Goal: Task Accomplishment & Management: Complete application form

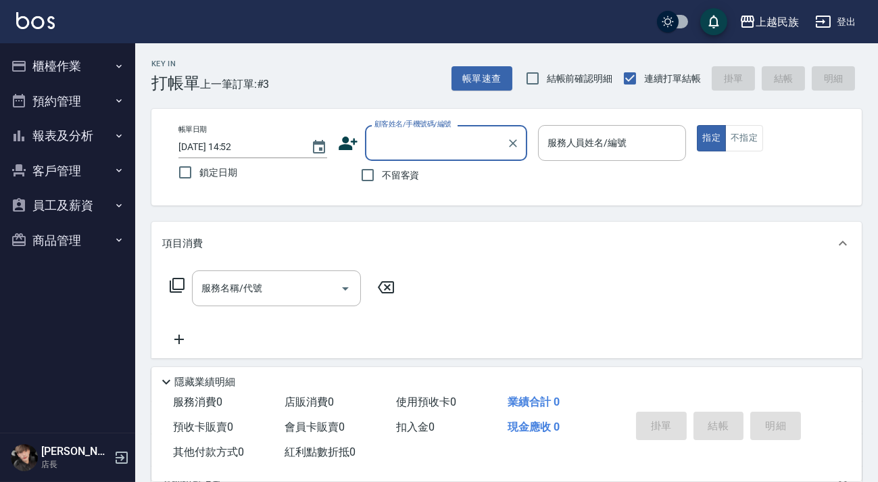
click at [348, 139] on icon at bounding box center [348, 143] width 20 height 20
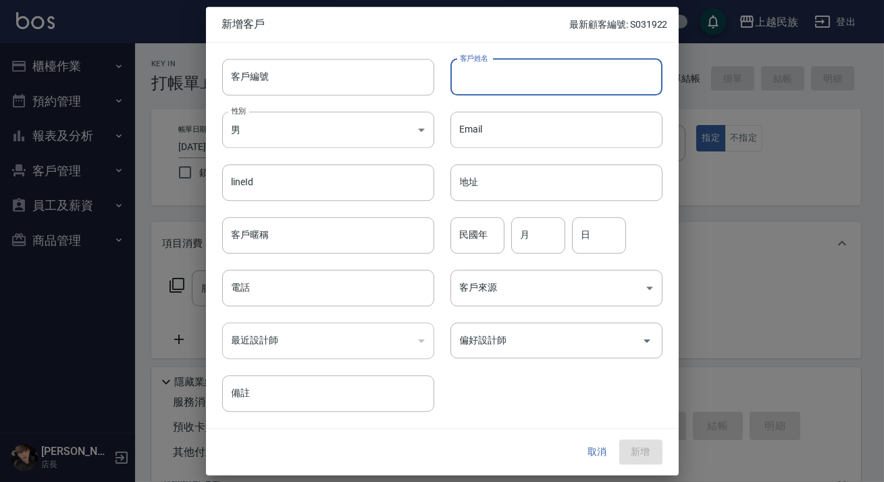
click at [556, 79] on input "客戶姓名" at bounding box center [557, 77] width 212 height 36
type input "葛蓉蓉"
click at [416, 124] on body "上越民族 登出 櫃檯作業 打帳單 帳單列表 現金收支登錄 材料自購登錄 每日結帳 排班表 現場電腦打卡 預約管理 預約管理 單日預約紀錄 單週預約紀錄 報表及…" at bounding box center [442, 329] width 884 height 658
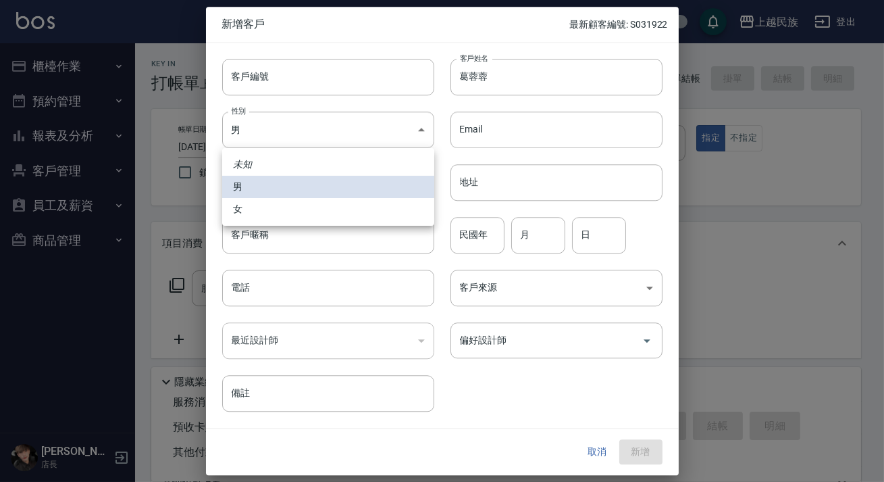
click at [350, 204] on li "女" at bounding box center [328, 209] width 212 height 22
type input "[DEMOGRAPHIC_DATA]"
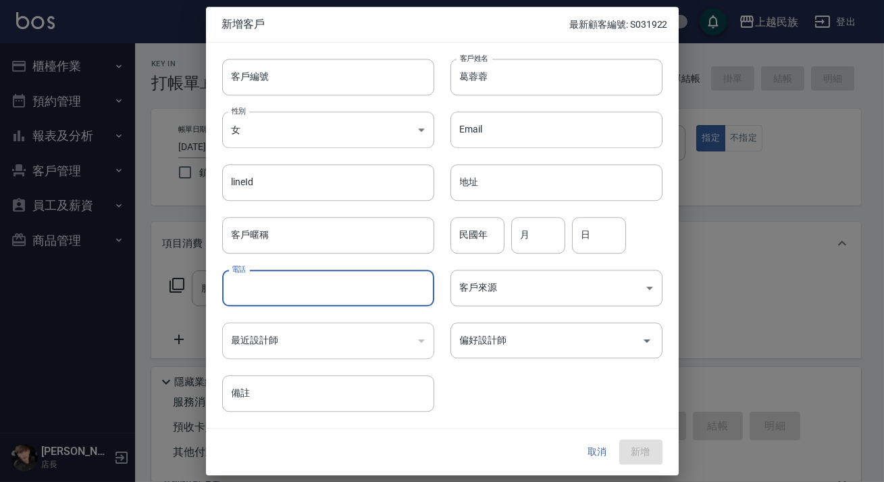
click at [312, 297] on input "電話" at bounding box center [328, 288] width 212 height 36
type input "0915574660"
click at [515, 336] on input "偏好設計師" at bounding box center [547, 340] width 180 height 24
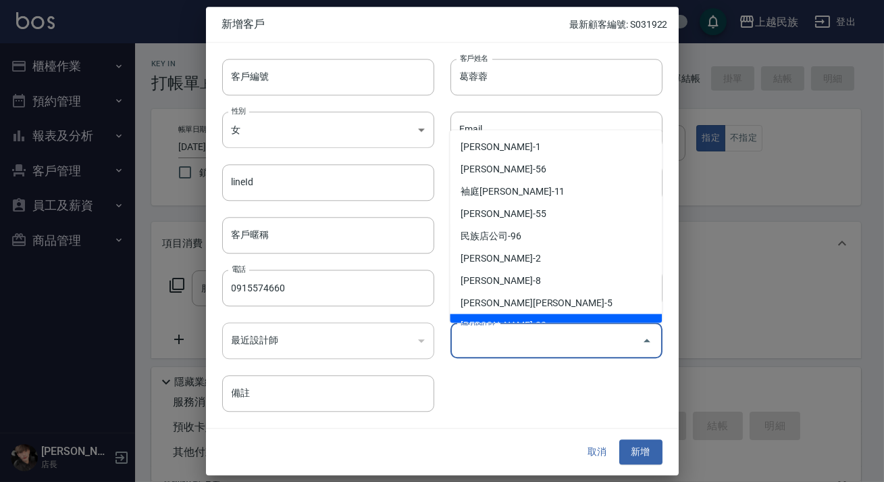
type input "[PERSON_NAME]"
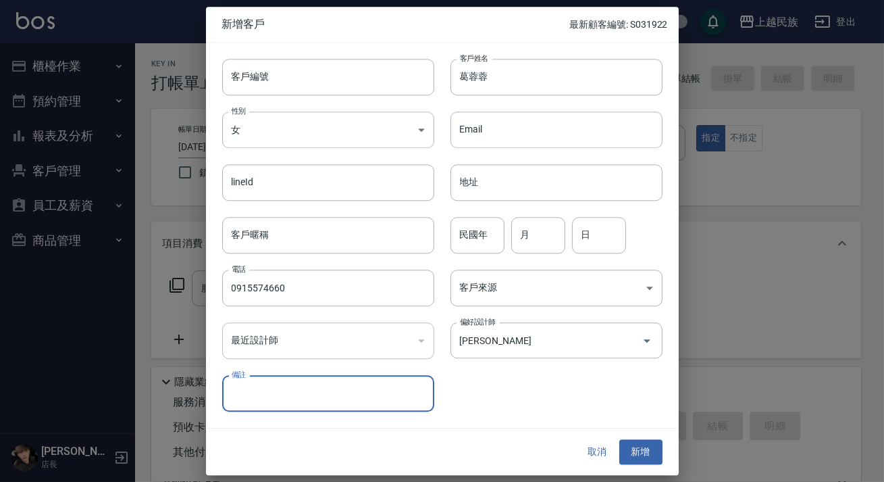
click at [497, 380] on div "客戶編號 客戶編號 客戶姓名 [PERSON_NAME]姓名 性別 女 [DEMOGRAPHIC_DATA] 性別 Email Email lineId li…" at bounding box center [434, 228] width 457 height 370
click at [514, 291] on body "上越民族 登出 櫃檯作業 打帳單 帳單列表 現金收支登錄 材料自購登錄 每日結帳 排班表 現場電腦打卡 預約管理 預約管理 單日預約紀錄 單週預約紀錄 報表及…" at bounding box center [442, 329] width 884 height 658
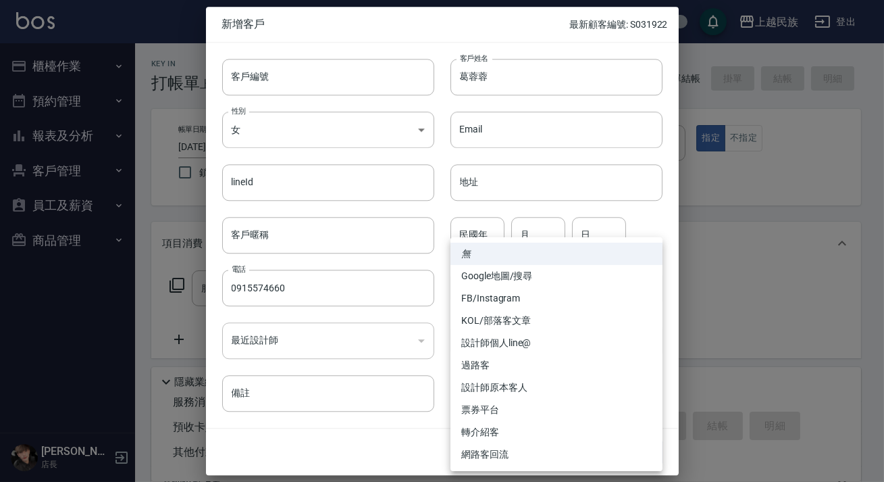
click at [528, 303] on li "FB/Instagram" at bounding box center [557, 298] width 212 height 22
type input "FB/Instagram"
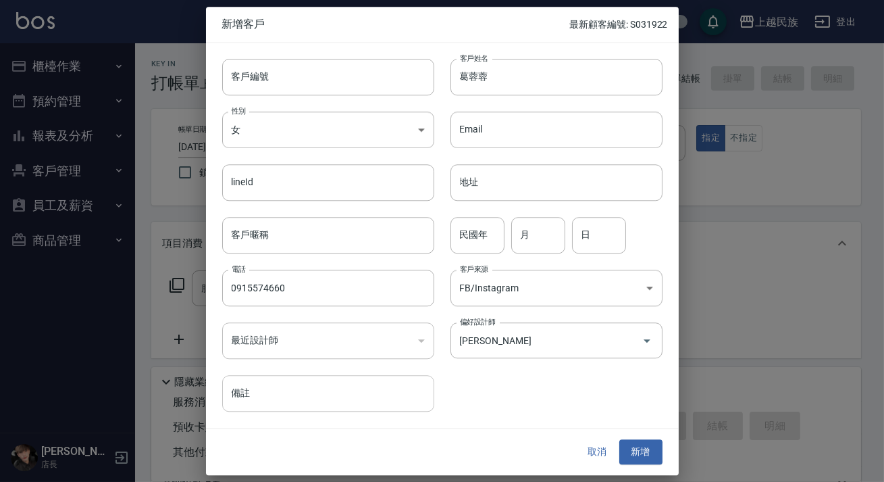
click at [243, 395] on input "備註" at bounding box center [328, 394] width 212 height 36
type input "廣告客"
click at [646, 447] on button "新增" at bounding box center [641, 452] width 43 height 25
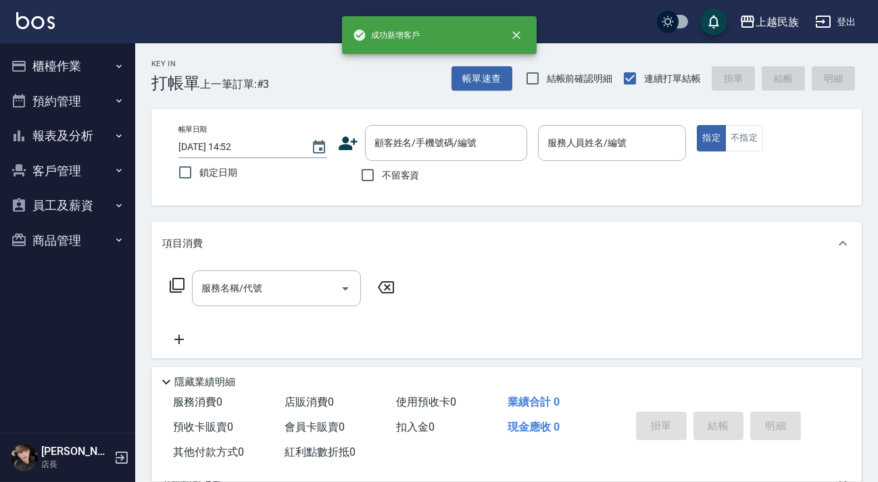
click at [341, 141] on icon at bounding box center [348, 143] width 20 height 20
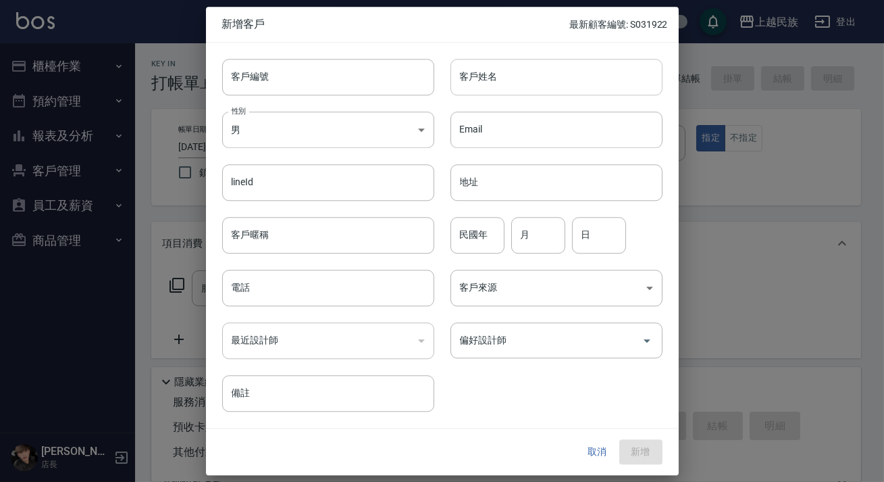
click at [507, 90] on input "客戶姓名" at bounding box center [557, 77] width 212 height 36
type input "謝孟芳"
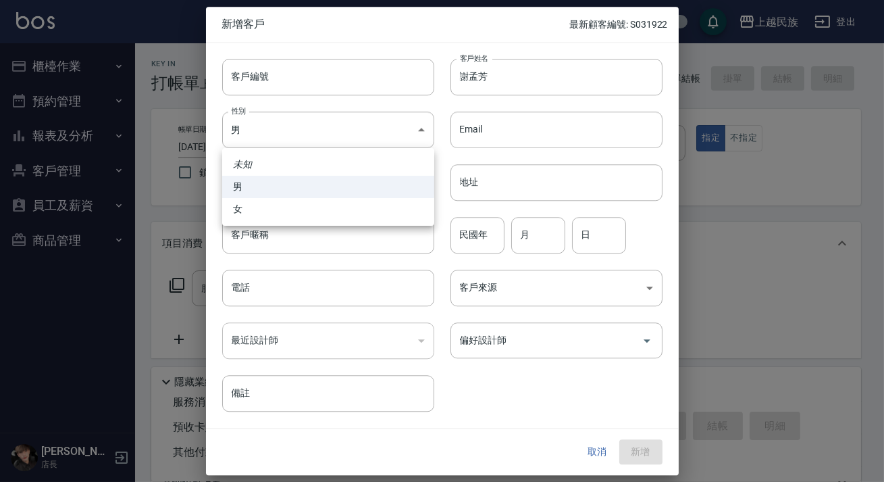
drag, startPoint x: 314, startPoint y: 137, endPoint x: 326, endPoint y: 176, distance: 40.8
click at [315, 137] on body "上越民族 登出 櫃檯作業 打帳單 帳單列表 現金收支登錄 材料自購登錄 每日結帳 排班表 現場電腦打卡 預約管理 預約管理 單日預約紀錄 單週預約紀錄 報表及…" at bounding box center [442, 329] width 884 height 658
click at [324, 209] on li "女" at bounding box center [328, 209] width 212 height 22
type input "[DEMOGRAPHIC_DATA]"
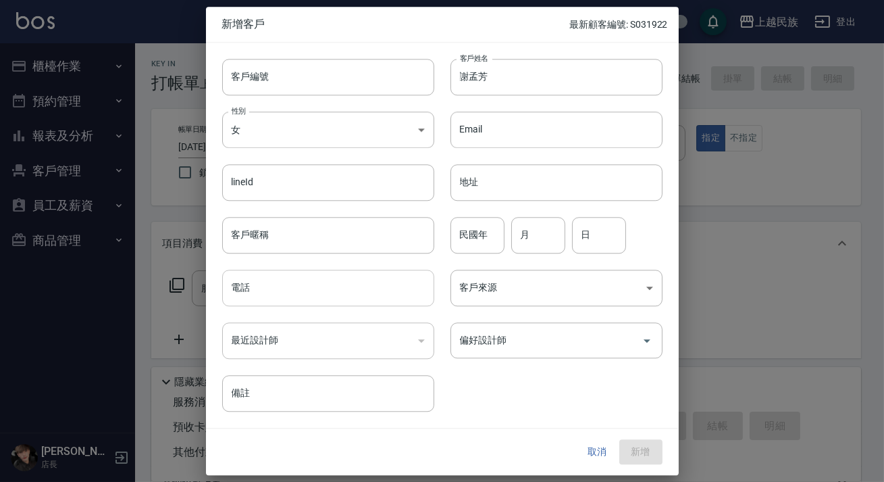
click at [361, 297] on input "電話" at bounding box center [328, 288] width 212 height 36
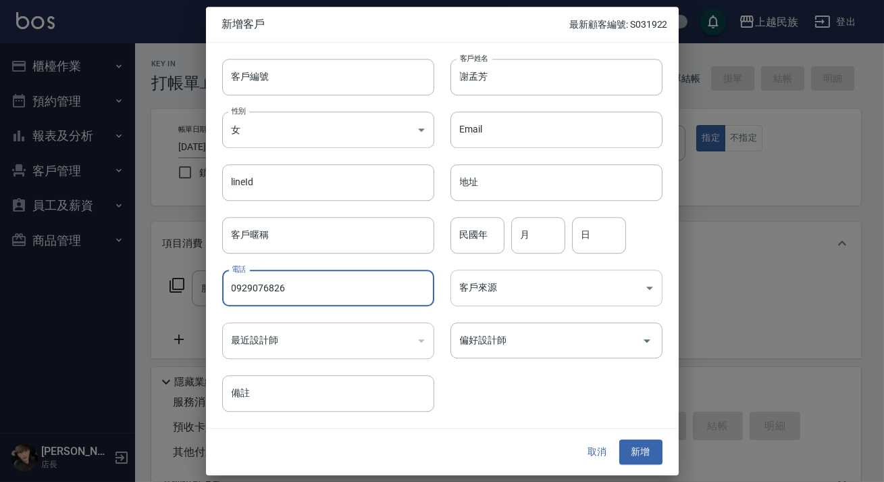
type input "0929076826"
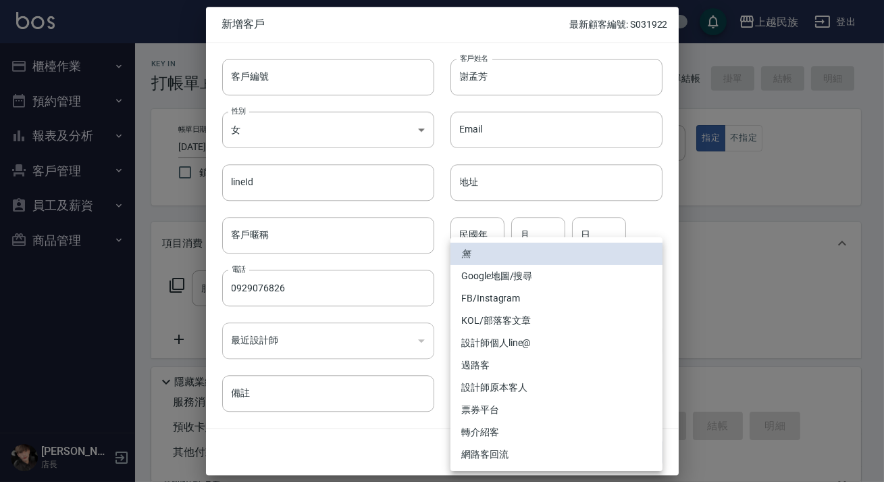
click at [533, 284] on body "上越民族 登出 櫃檯作業 打帳單 帳單列表 現金收支登錄 材料自購登錄 每日結帳 排班表 現場電腦打卡 預約管理 預約管理 單日預約紀錄 單週預約紀錄 報表及…" at bounding box center [442, 329] width 884 height 658
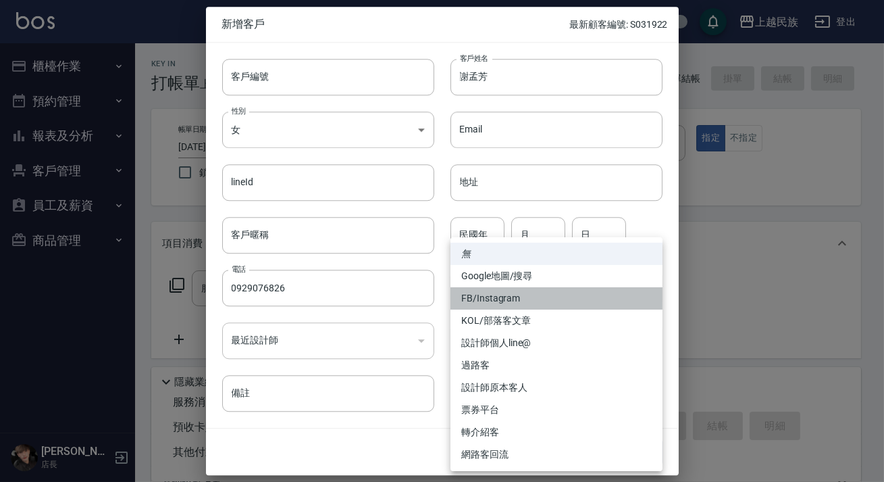
click at [536, 293] on li "FB/Instagram" at bounding box center [557, 298] width 212 height 22
type input "FB/Instagram"
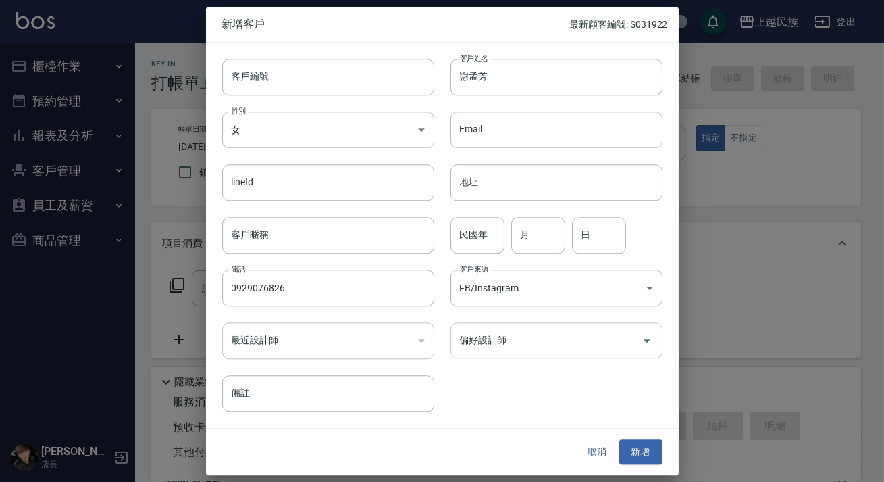
click at [490, 339] on div "偏好設計師 偏好設計師" at bounding box center [557, 340] width 212 height 36
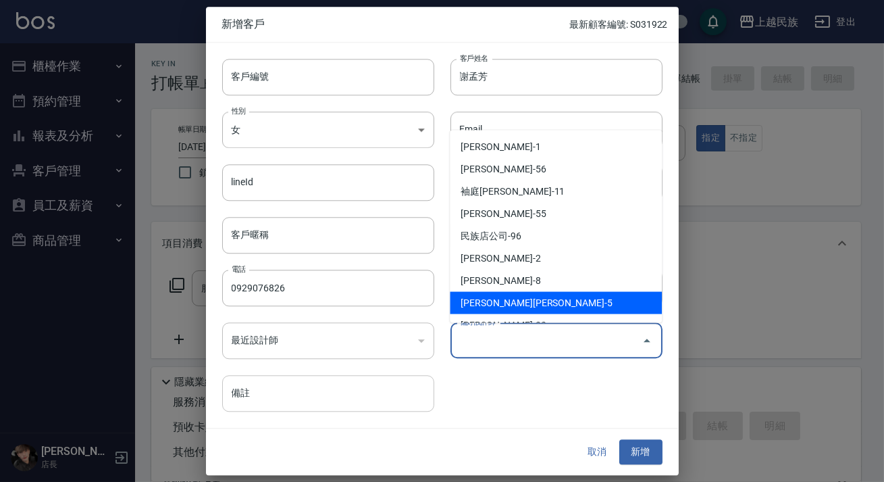
type input "[PERSON_NAME][PERSON_NAME]"
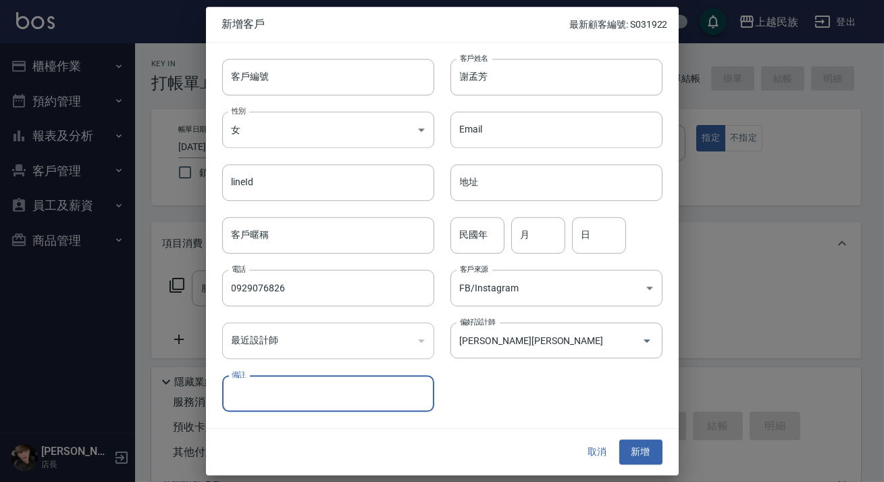
click at [390, 391] on input "備註" at bounding box center [328, 394] width 212 height 36
type input "廣告客"
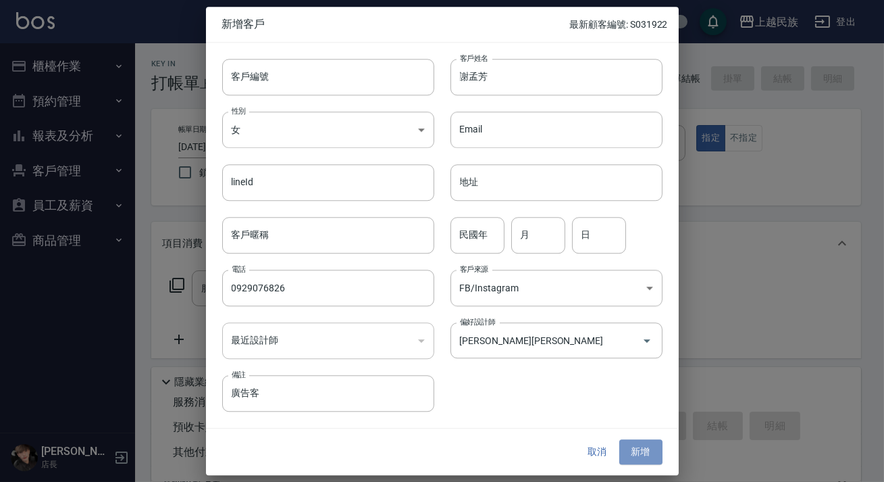
click at [638, 445] on button "新增" at bounding box center [641, 452] width 43 height 25
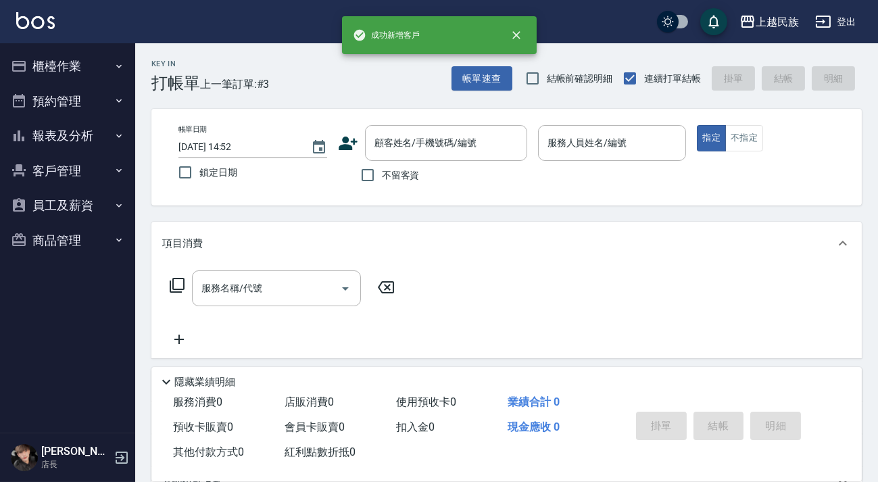
click at [80, 161] on button "客戶管理" at bounding box center [67, 170] width 124 height 35
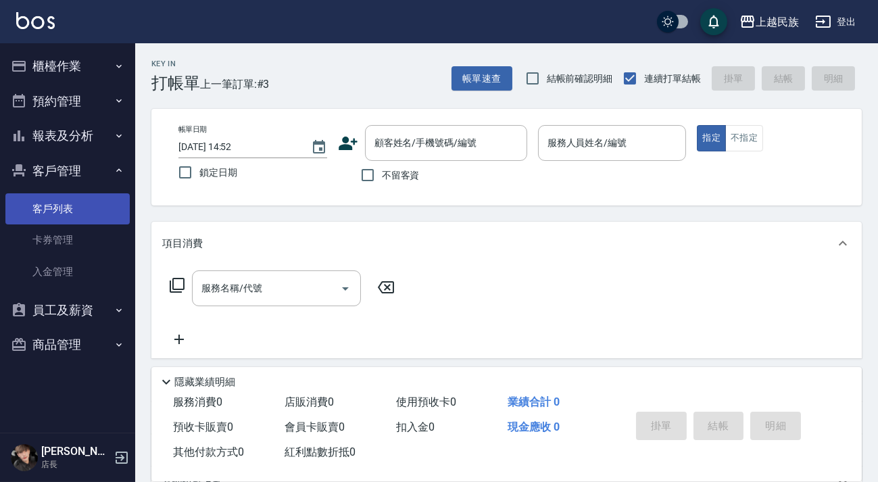
click at [76, 205] on link "客戶列表" at bounding box center [67, 208] width 124 height 31
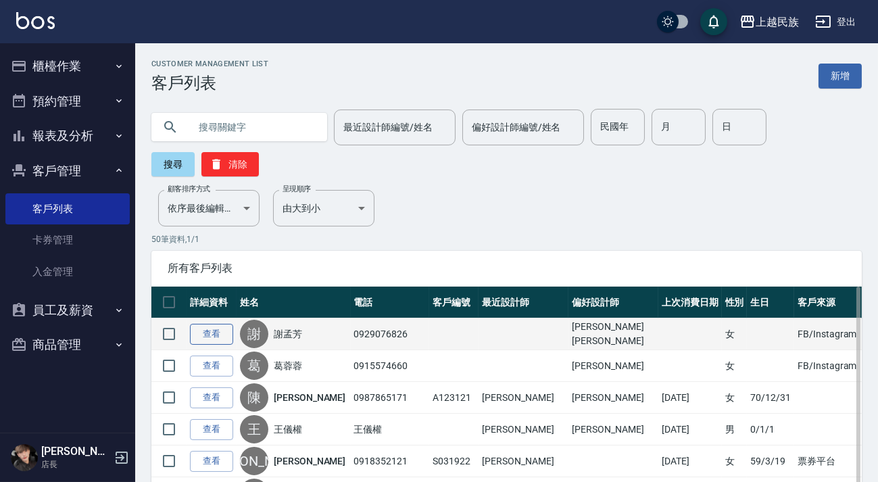
click at [196, 332] on link "查看" at bounding box center [211, 334] width 43 height 21
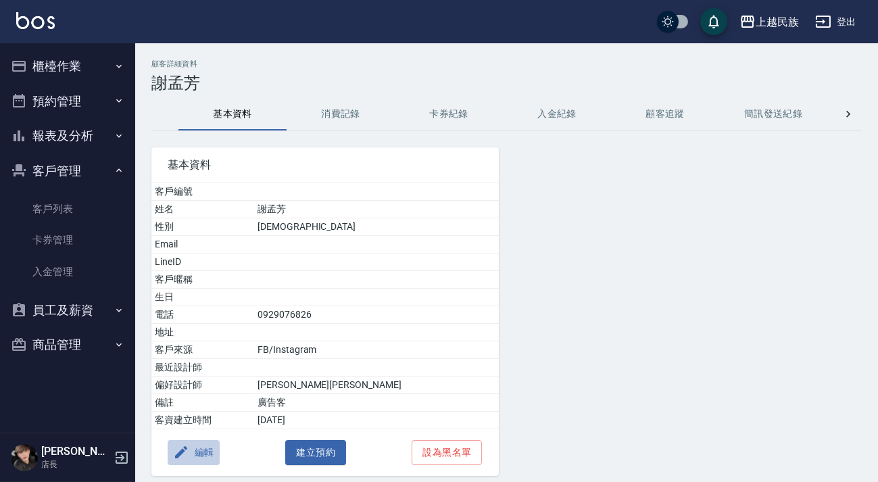
click at [201, 449] on button "編輯" at bounding box center [194, 452] width 52 height 25
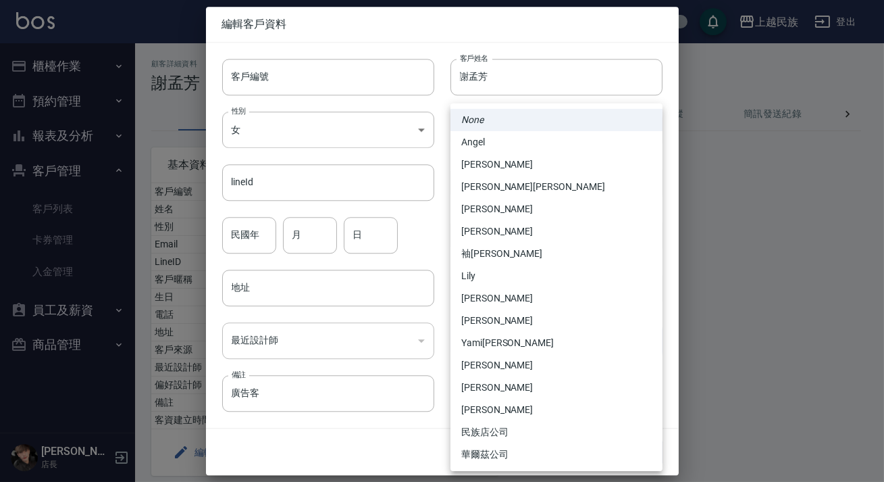
click at [577, 335] on body "上越民族 登出 櫃檯作業 打帳單 帳單列表 現金收支登錄 材料自購登錄 每日結帳 排班表 現場電腦打卡 預約管理 預約管理 單日預約紀錄 單週預約紀錄 報表及…" at bounding box center [442, 266] width 884 height 532
click at [749, 128] on div at bounding box center [442, 241] width 884 height 482
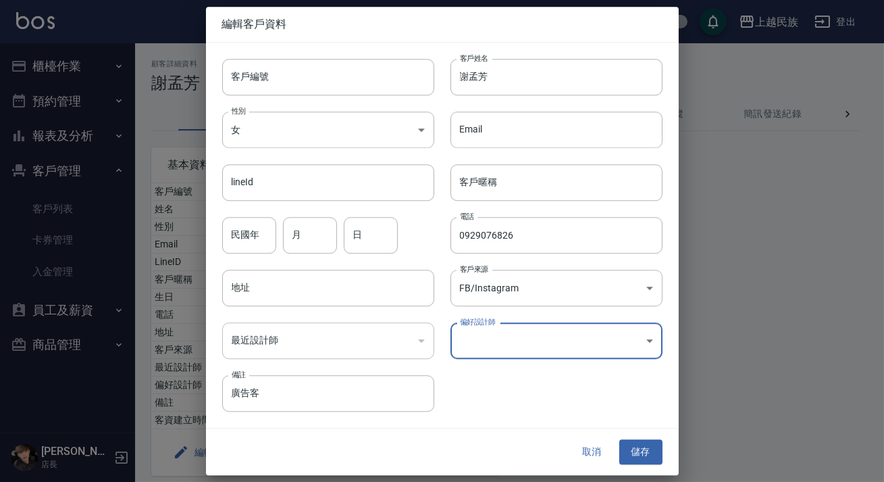
click at [546, 330] on body "上越民族 登出 櫃檯作業 打帳單 帳單列表 現金收支登錄 材料自購登錄 每日結帳 排班表 現場電腦打卡 預約管理 預約管理 單日預約紀錄 單週預約紀錄 報表及…" at bounding box center [442, 266] width 884 height 532
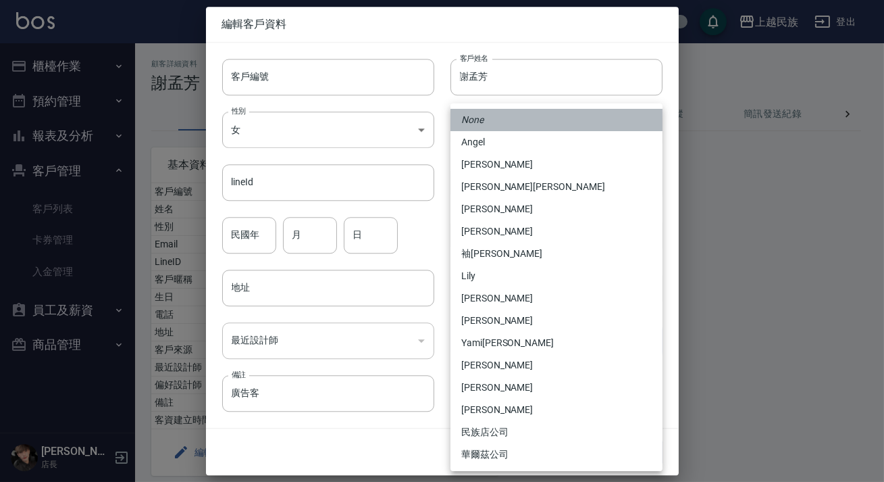
click at [547, 126] on li "None" at bounding box center [557, 120] width 212 height 22
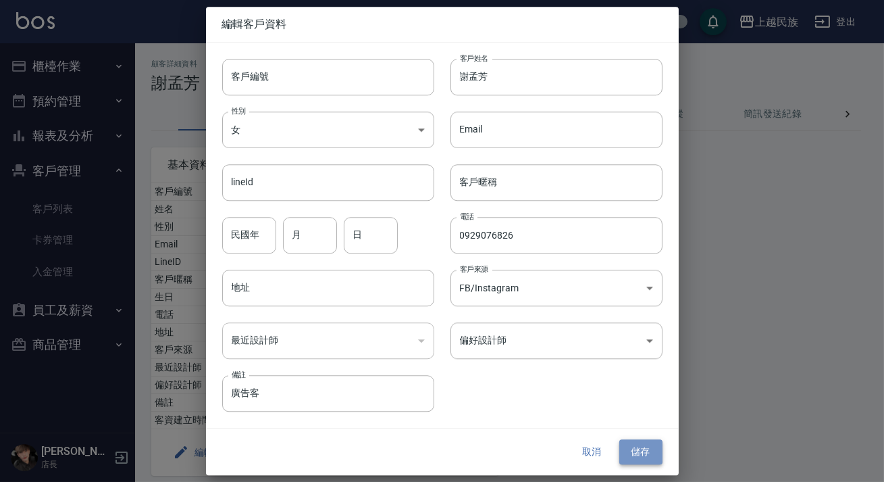
click at [644, 459] on button "儲存" at bounding box center [641, 452] width 43 height 25
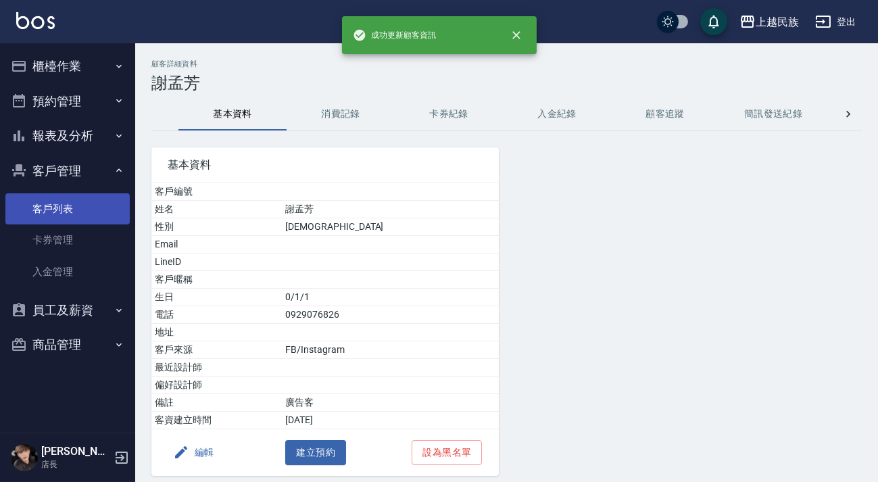
click at [74, 220] on link "客戶列表" at bounding box center [67, 208] width 124 height 31
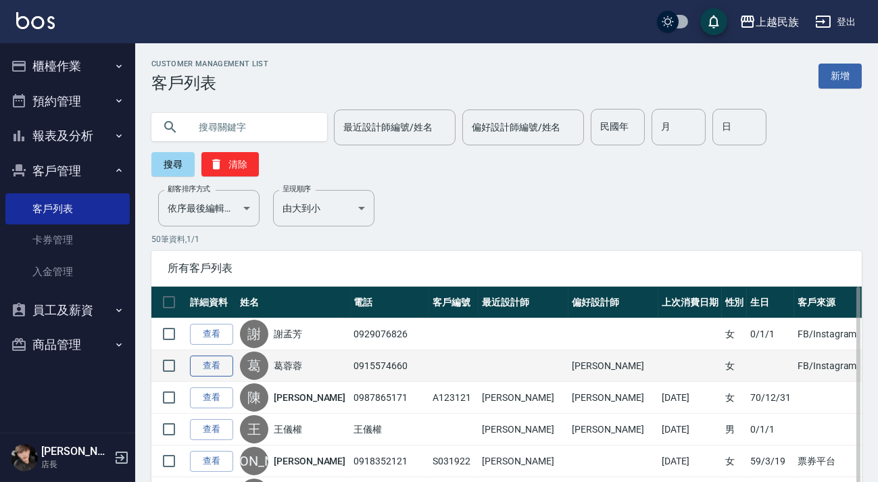
click at [204, 372] on link "查看" at bounding box center [211, 365] width 43 height 21
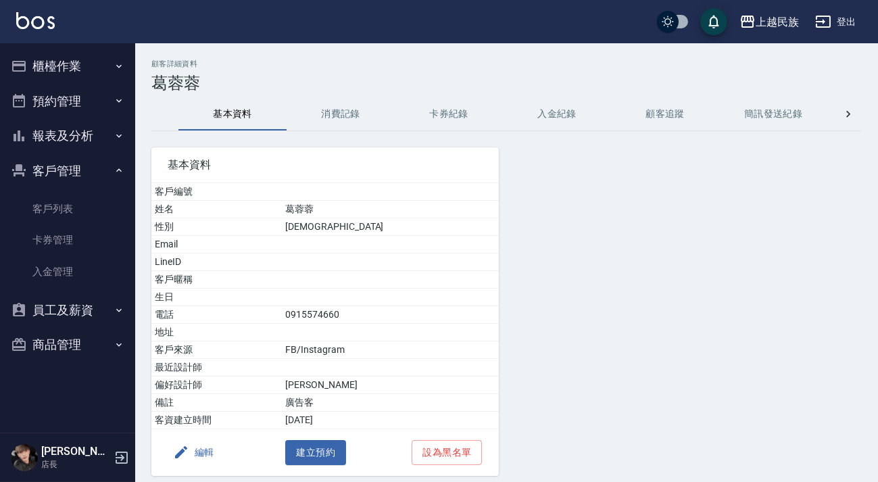
click at [186, 457] on icon "button" at bounding box center [181, 452] width 16 height 16
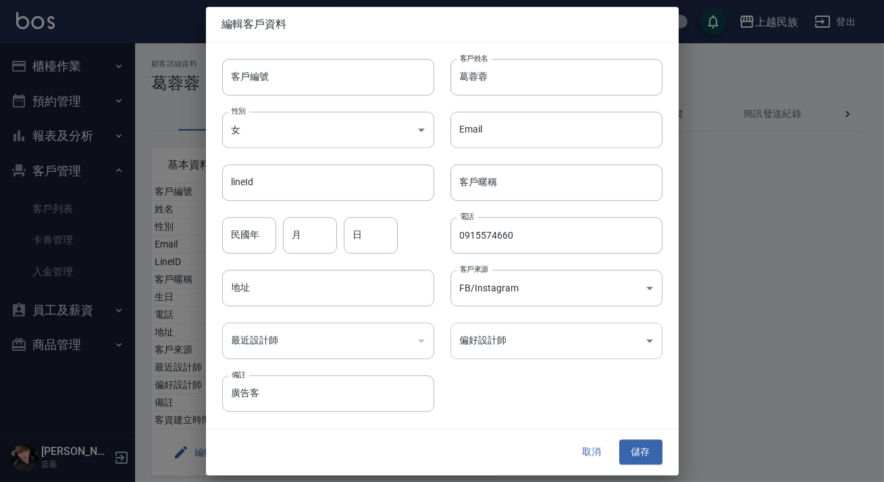
click at [580, 344] on body "上越民族 登出 櫃檯作業 打帳單 帳單列表 現金收支登錄 材料自購登錄 每日結帳 排班表 現場電腦打卡 預約管理 預約管理 單日預約紀錄 單週預約紀錄 報表及…" at bounding box center [442, 266] width 884 height 532
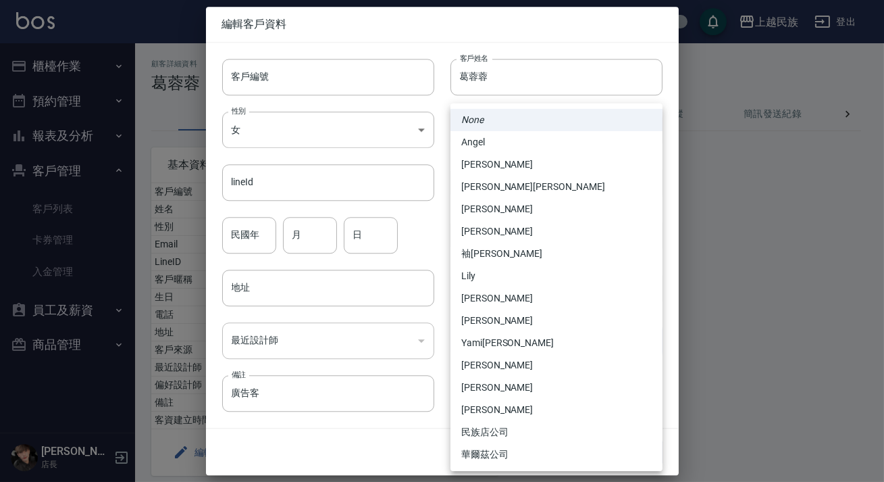
drag, startPoint x: 533, startPoint y: 120, endPoint x: 554, endPoint y: 188, distance: 71.4
click at [533, 120] on li "None" at bounding box center [557, 120] width 212 height 22
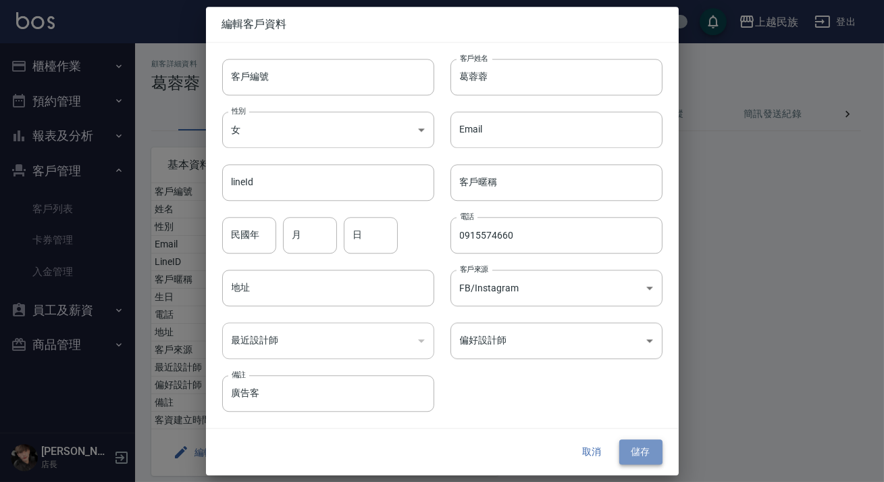
click at [638, 441] on button "儲存" at bounding box center [641, 452] width 43 height 25
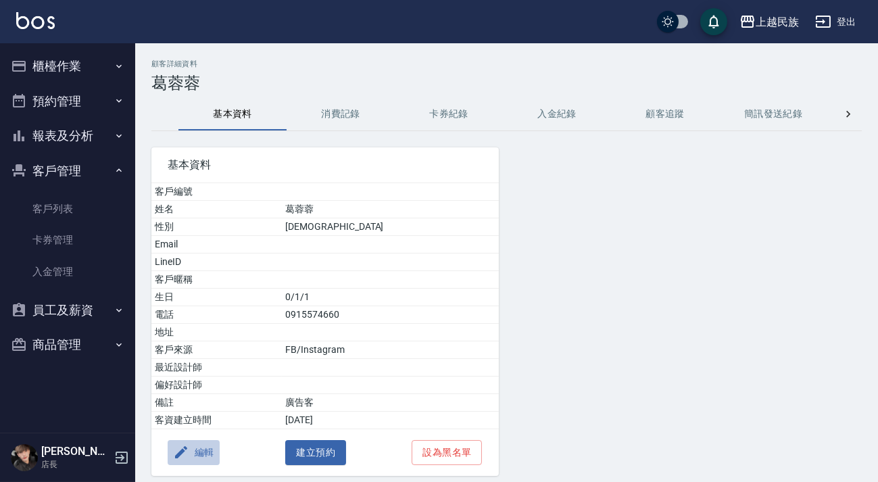
click at [176, 444] on icon "button" at bounding box center [181, 452] width 16 height 16
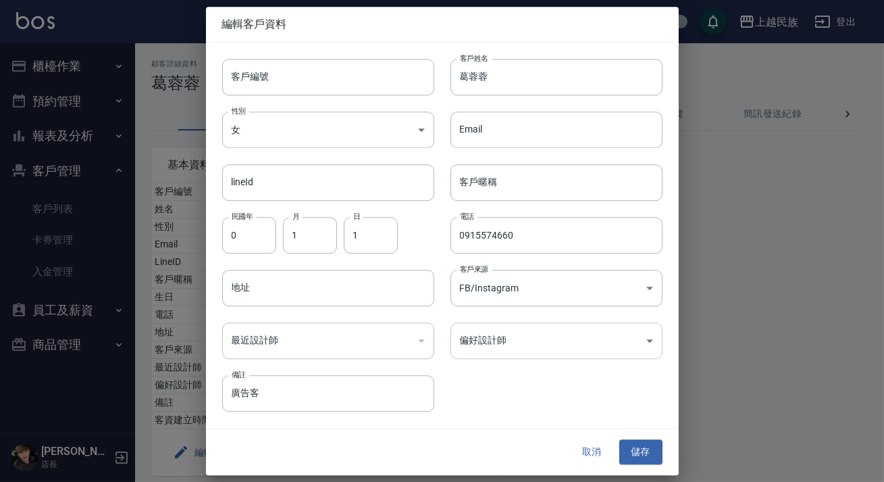
drag, startPoint x: 585, startPoint y: 359, endPoint x: 588, endPoint y: 344, distance: 15.8
click at [584, 355] on div "客戶編號 客戶編號 客戶姓名 [PERSON_NAME]姓名 性別 女 [DEMOGRAPHIC_DATA] 性別 Email Email lineId li…" at bounding box center [434, 228] width 457 height 370
click at [588, 344] on body "上越民族 登出 櫃檯作業 打帳單 帳單列表 現金收支登錄 材料自購登錄 每日結帳 排班表 現場電腦打卡 預約管理 預約管理 單日預約紀錄 單週預約紀錄 報表及…" at bounding box center [442, 266] width 884 height 532
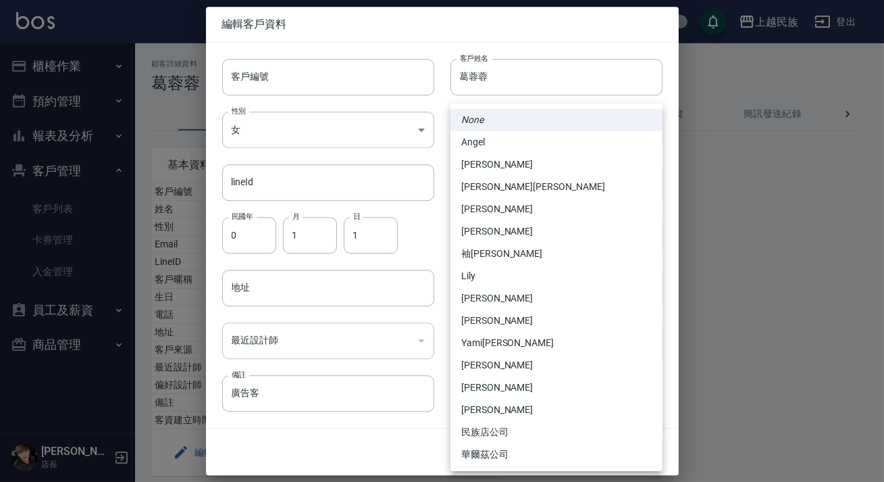
click at [581, 238] on li "[PERSON_NAME]" at bounding box center [557, 231] width 212 height 22
type input "140ea9f5-b637-41f5-8ac3-7bf370402bea"
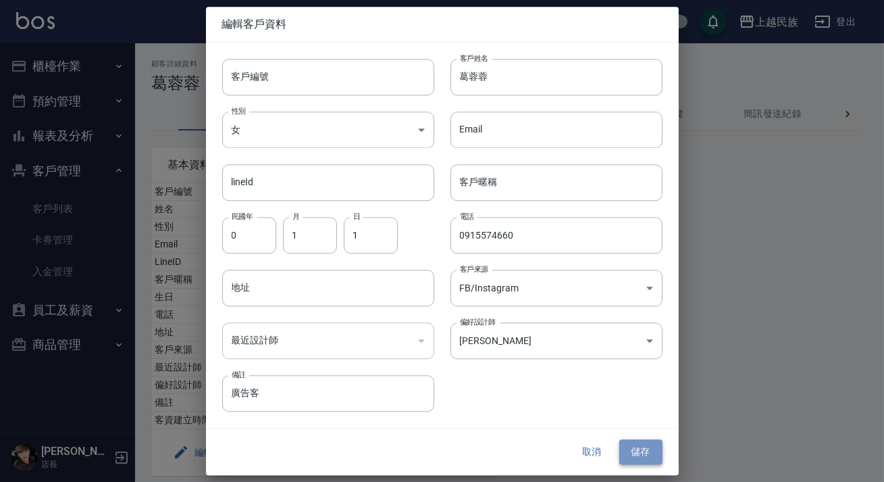
click at [643, 448] on button "儲存" at bounding box center [641, 452] width 43 height 25
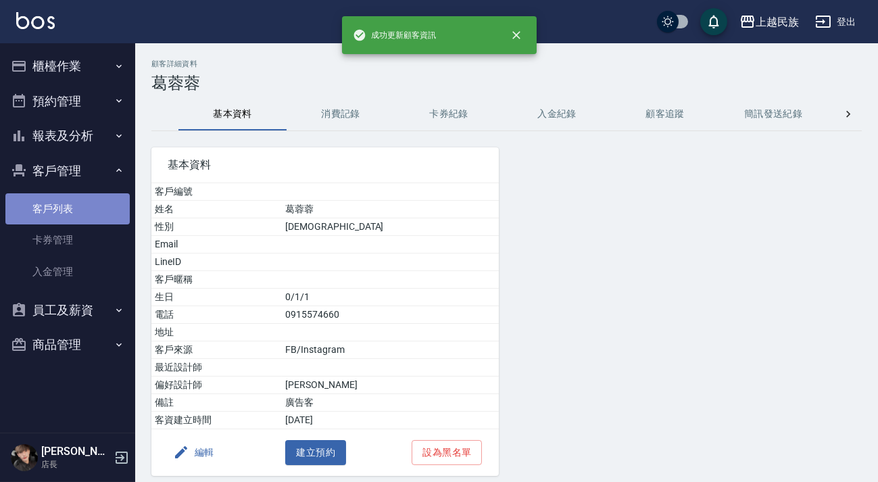
click at [104, 206] on link "客戶列表" at bounding box center [67, 208] width 124 height 31
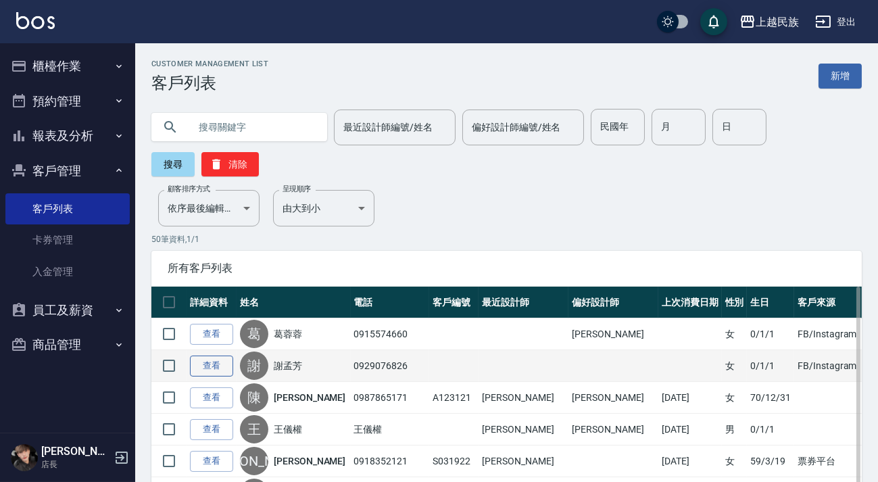
click at [220, 360] on link "查看" at bounding box center [211, 365] width 43 height 21
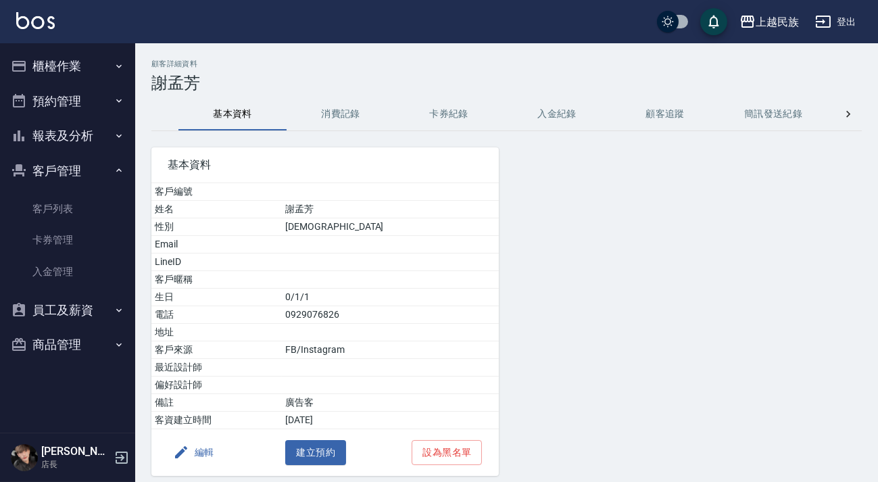
click at [208, 440] on button "編輯" at bounding box center [194, 452] width 52 height 25
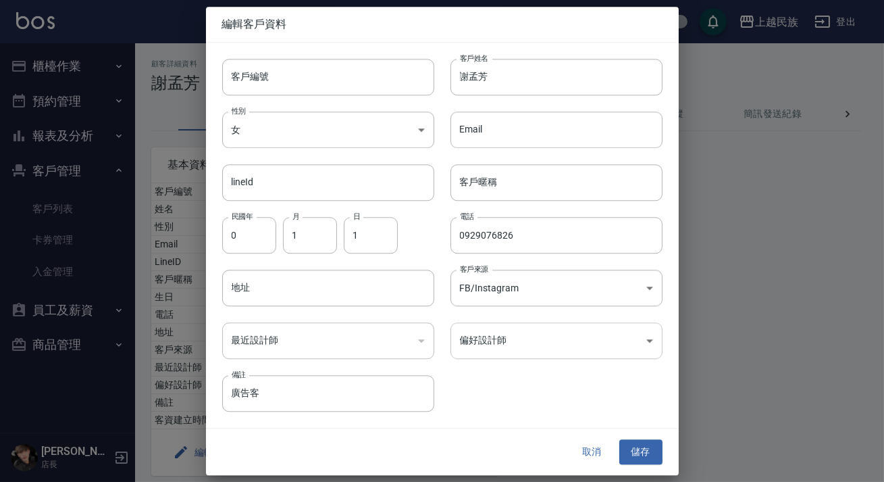
click at [524, 329] on body "上越民族 登出 櫃檯作業 打帳單 帳單列表 現金收支登錄 材料自購登錄 每日結帳 排班表 現場電腦打卡 預約管理 預約管理 單日預約紀錄 單週預約紀錄 報表及…" at bounding box center [442, 266] width 884 height 532
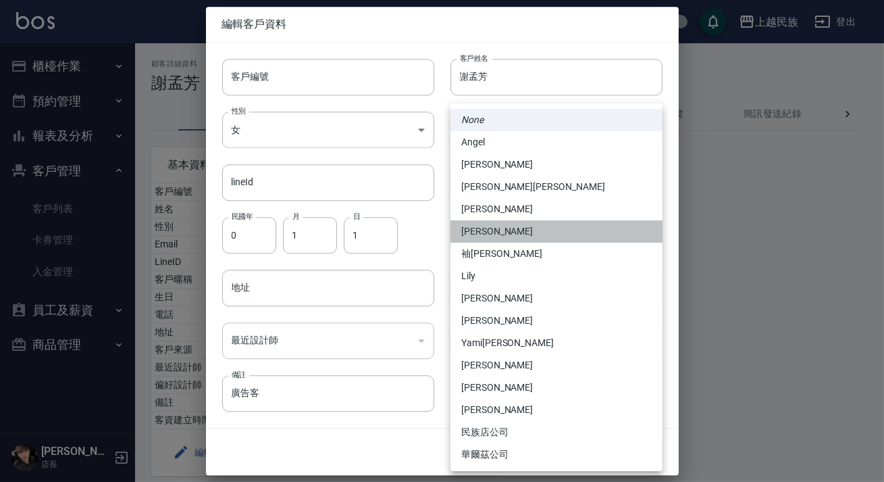
click at [531, 226] on li "[PERSON_NAME]" at bounding box center [557, 231] width 212 height 22
type input "140ea9f5-b637-41f5-8ac3-7bf370402bea"
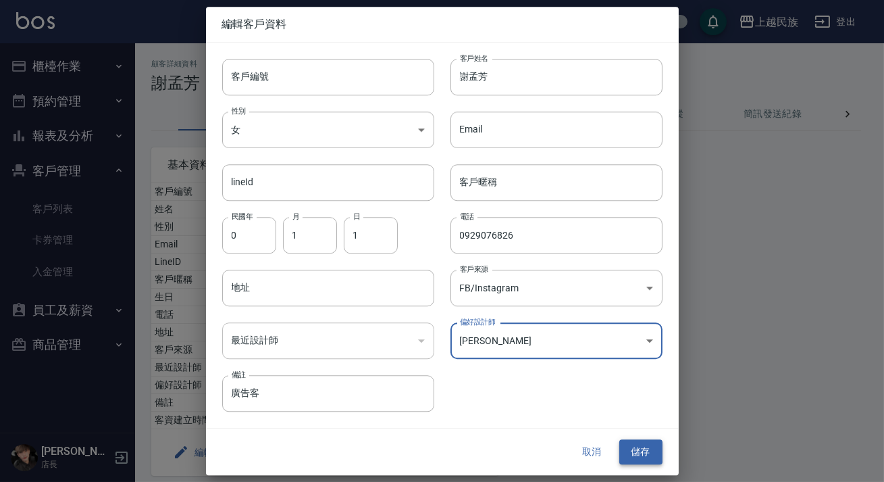
click at [646, 457] on button "儲存" at bounding box center [641, 452] width 43 height 25
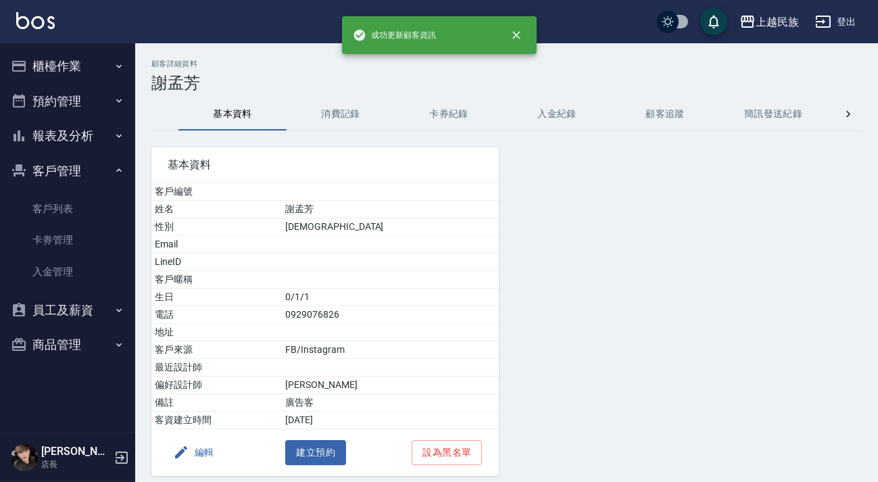
click at [95, 68] on button "櫃檯作業" at bounding box center [67, 66] width 124 height 35
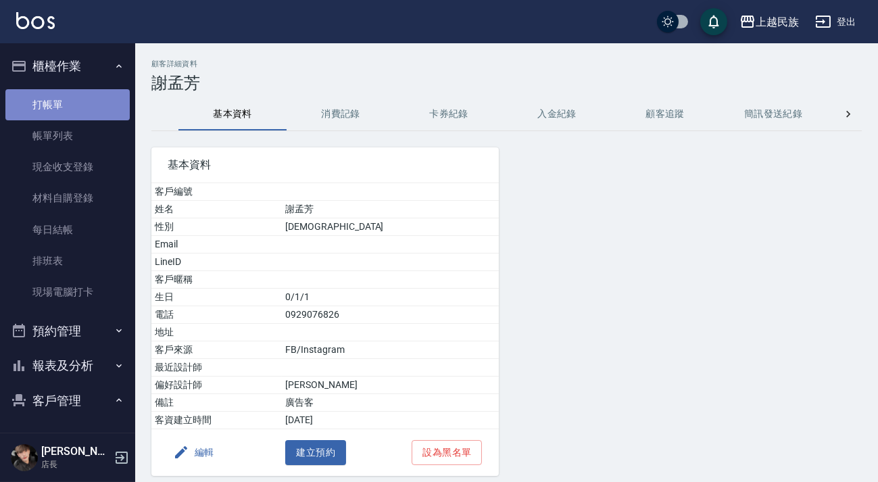
click at [105, 97] on link "打帳單" at bounding box center [67, 104] width 124 height 31
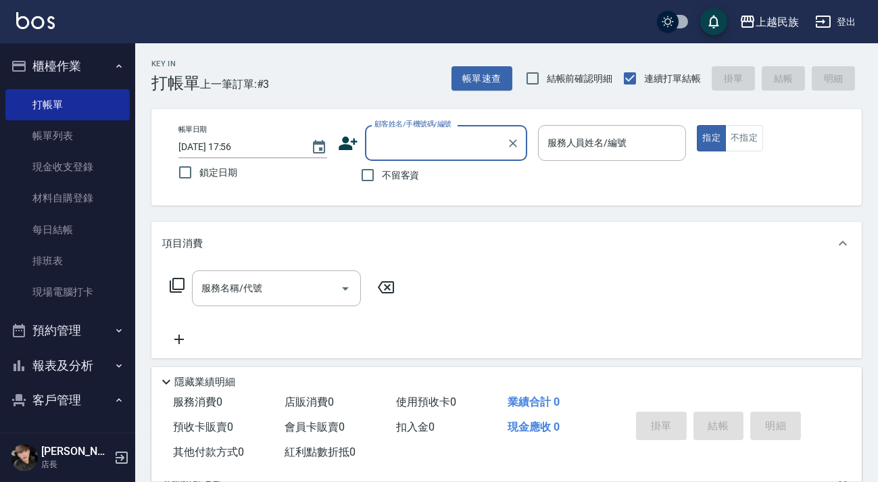
click at [443, 147] on input "顧客姓名/手機號碼/編號" at bounding box center [436, 143] width 130 height 24
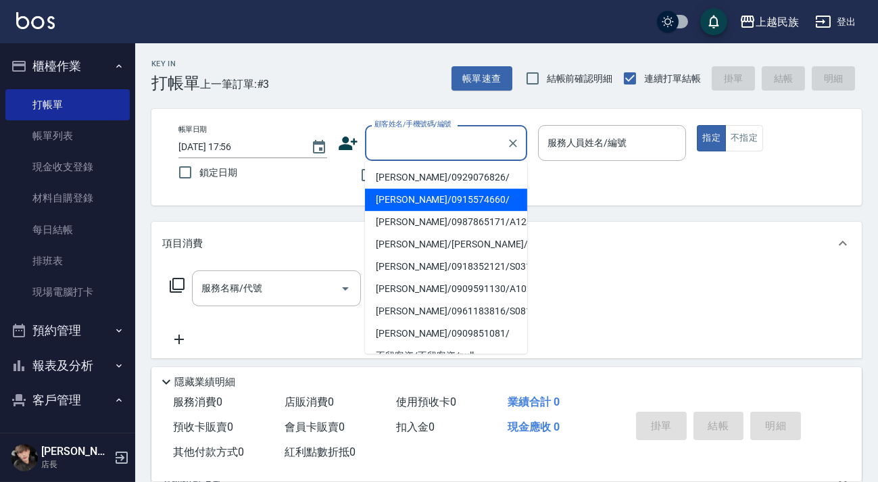
click at [423, 196] on li "[PERSON_NAME]/0915574660/" at bounding box center [446, 200] width 162 height 22
type input "[PERSON_NAME]/0915574660/"
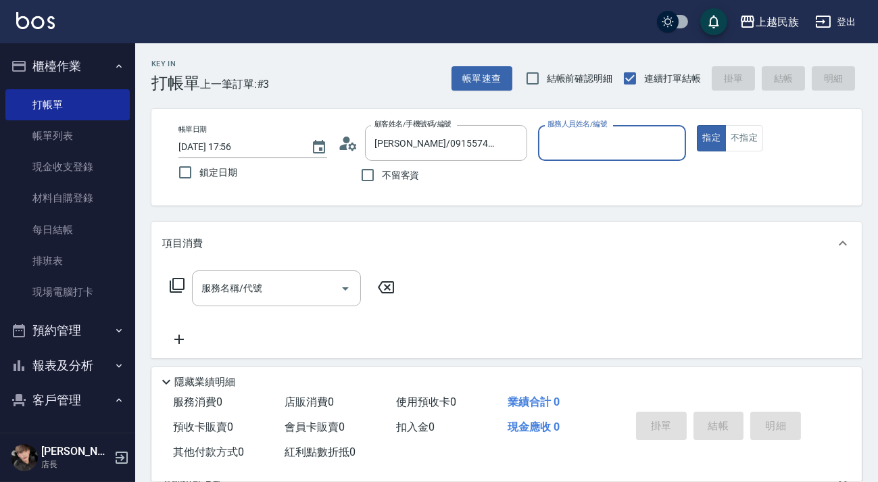
type input "Ula-10"
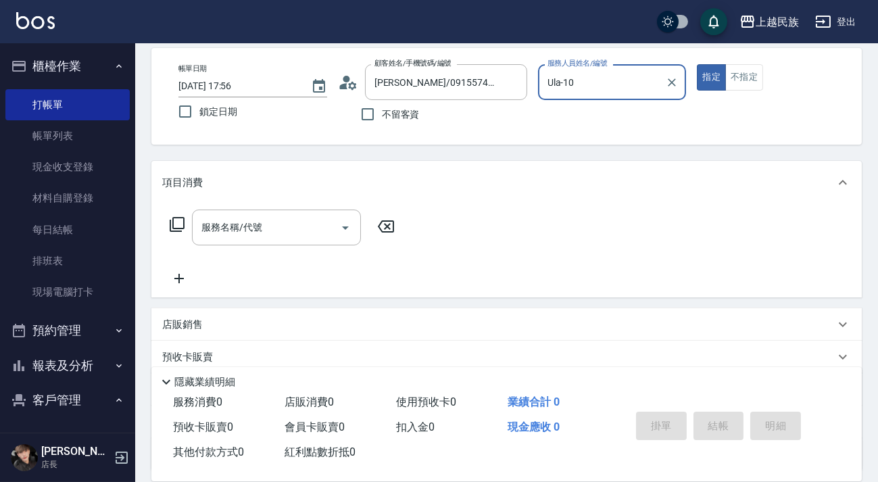
scroll to position [176, 0]
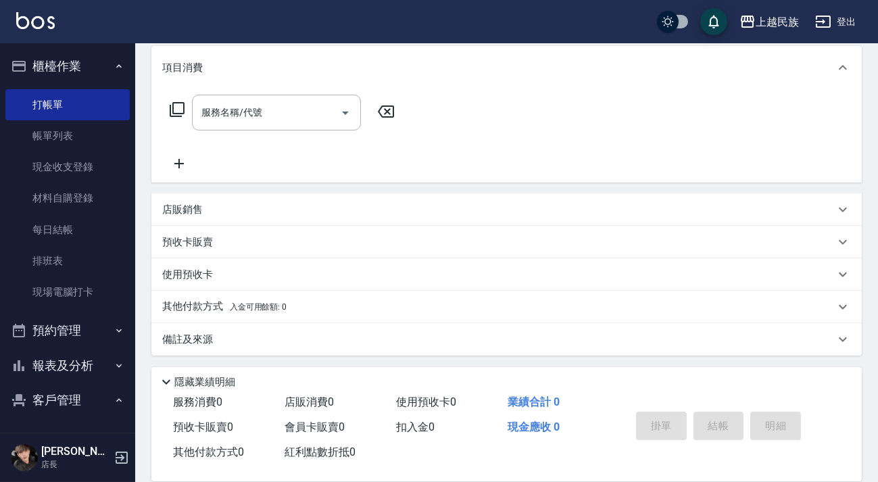
click at [202, 344] on p "備註及來源" at bounding box center [187, 339] width 51 height 14
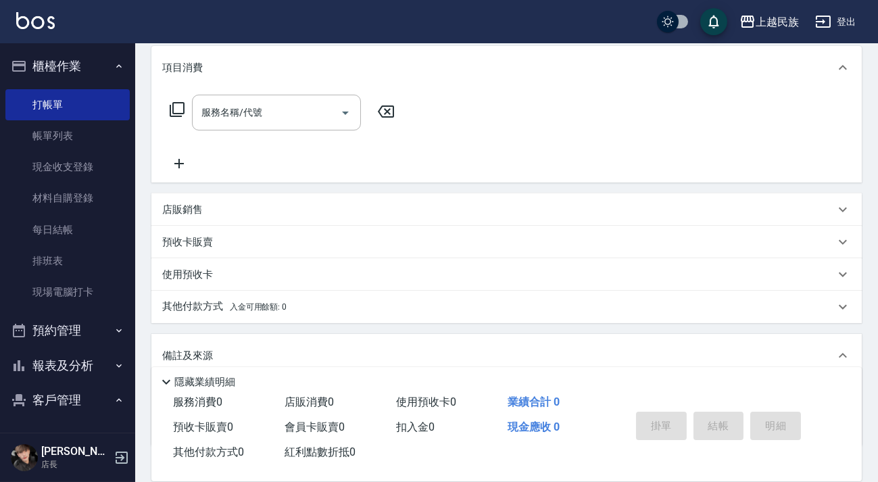
scroll to position [267, 0]
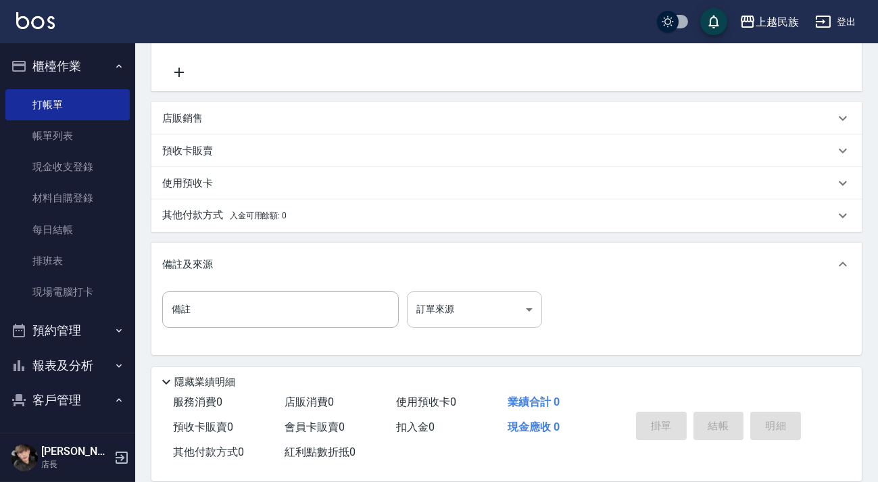
click at [472, 297] on body "上越民族 登出 櫃檯作業 打帳單 帳單列表 現金收支登錄 材料自購登錄 每日結帳 排班表 現場電腦打卡 預約管理 預約管理 單日預約紀錄 單週預約紀錄 報表及…" at bounding box center [439, 107] width 878 height 749
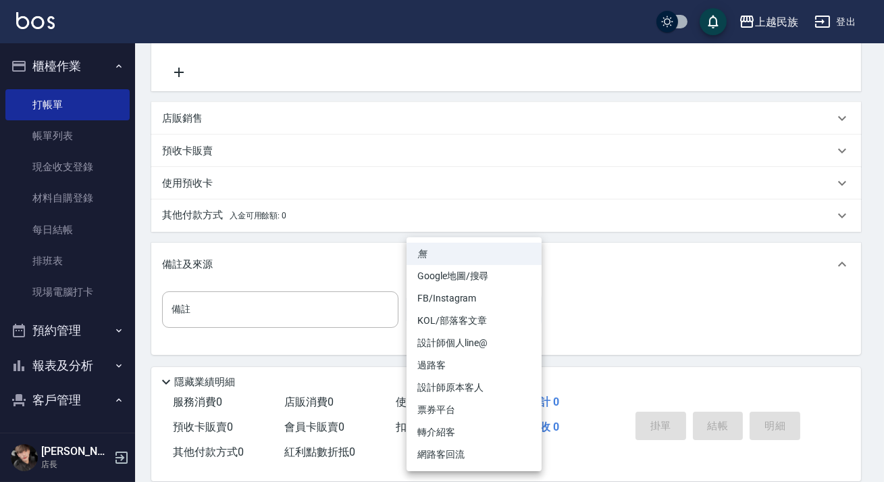
click at [497, 294] on li "FB/Instagram" at bounding box center [474, 298] width 135 height 22
type input "FB/Instagram"
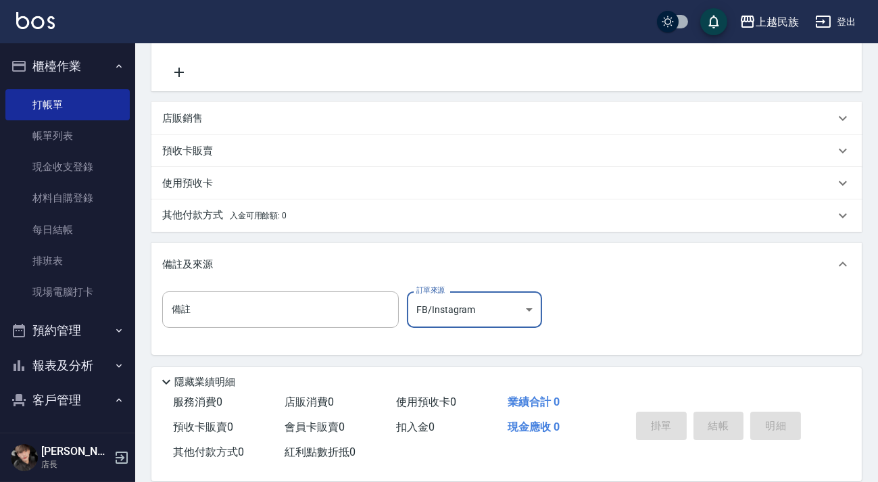
click at [501, 320] on body "上越民族 登出 櫃檯作業 打帳單 帳單列表 現金收支登錄 材料自購登錄 每日結帳 排班表 現場電腦打卡 預約管理 預約管理 單日預約紀錄 單週預約紀錄 報表及…" at bounding box center [439, 107] width 878 height 749
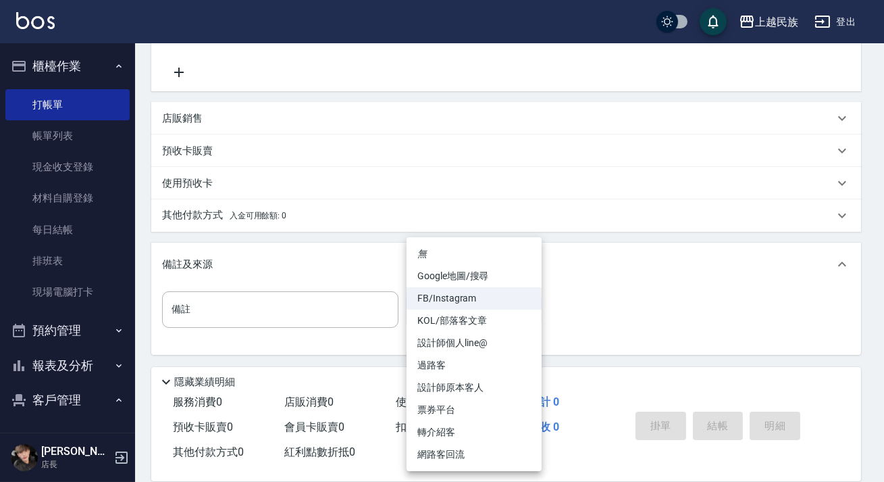
click at [486, 257] on li "無" at bounding box center [474, 254] width 135 height 22
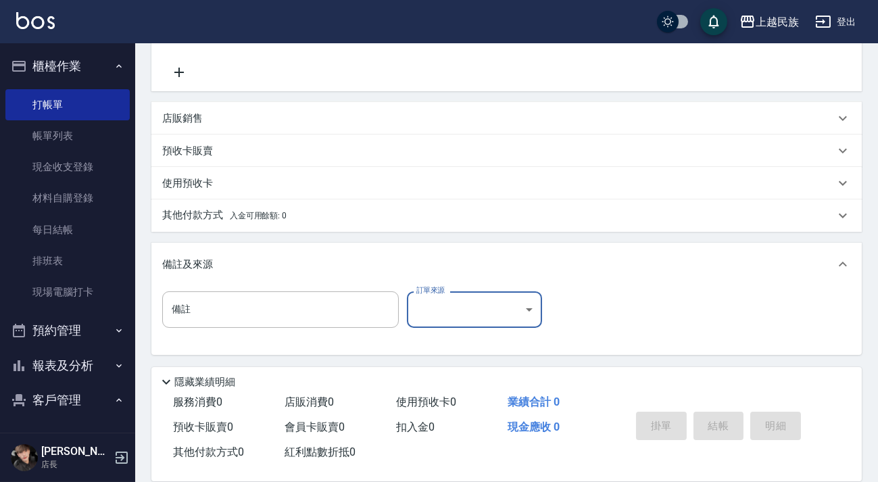
click at [441, 324] on body "上越民族 登出 櫃檯作業 打帳單 帳單列表 現金收支登錄 材料自購登錄 每日結帳 排班表 現場電腦打卡 預約管理 預約管理 單日預約紀錄 單週預約紀錄 報表及…" at bounding box center [439, 107] width 878 height 749
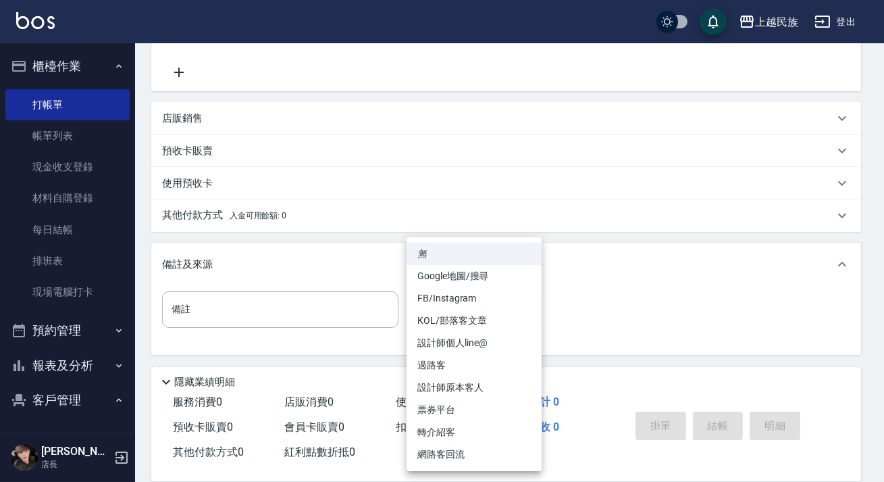
click at [590, 239] on div at bounding box center [442, 241] width 884 height 482
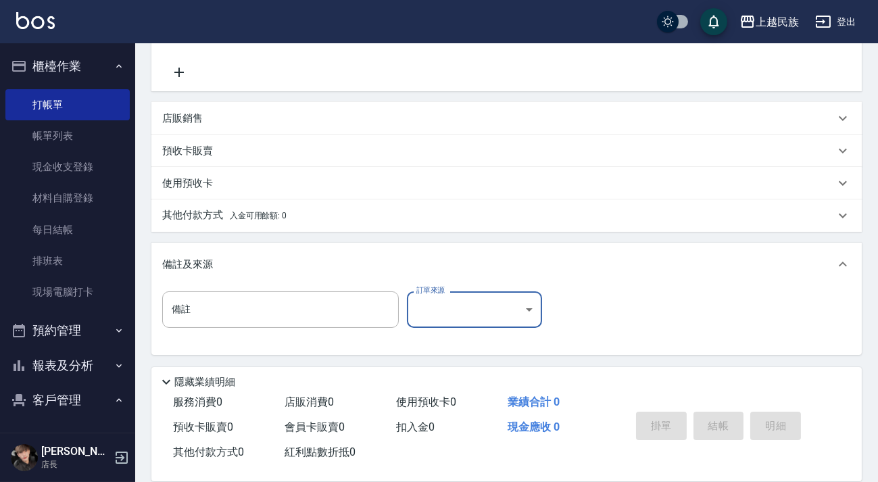
click at [811, 258] on div "備註及來源" at bounding box center [498, 264] width 672 height 14
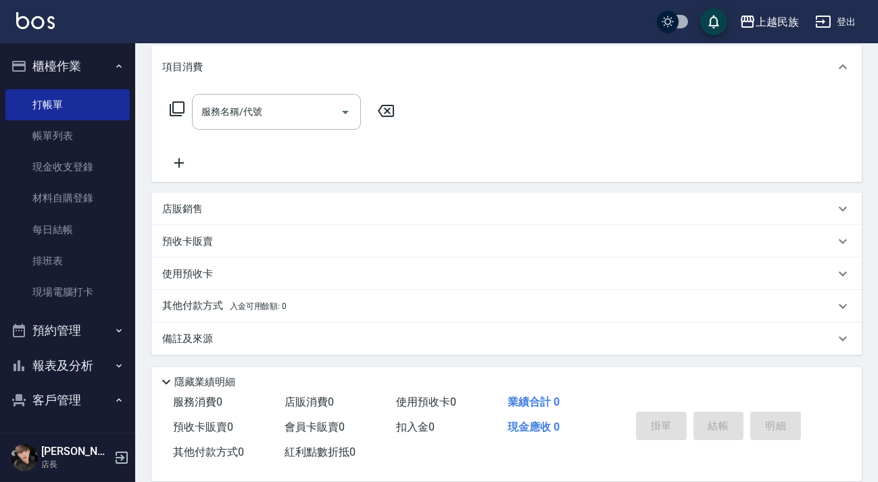
scroll to position [176, 0]
click at [392, 332] on div "備註及來源" at bounding box center [498, 339] width 672 height 14
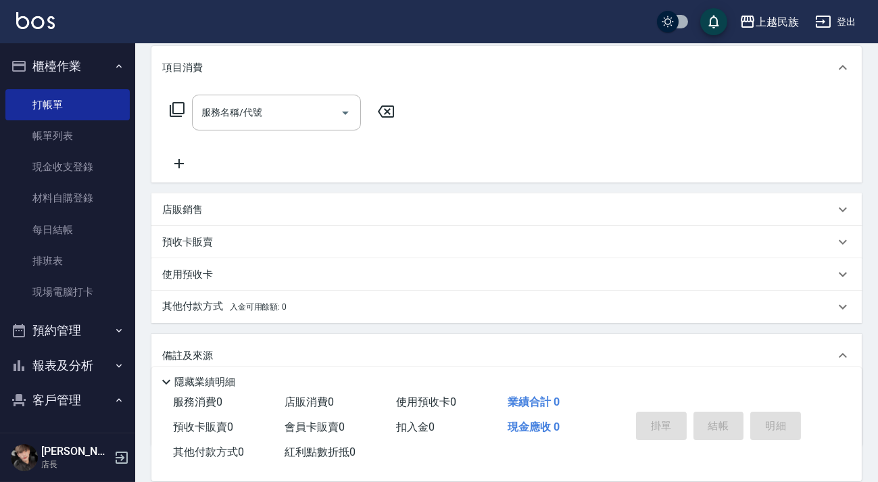
scroll to position [267, 0]
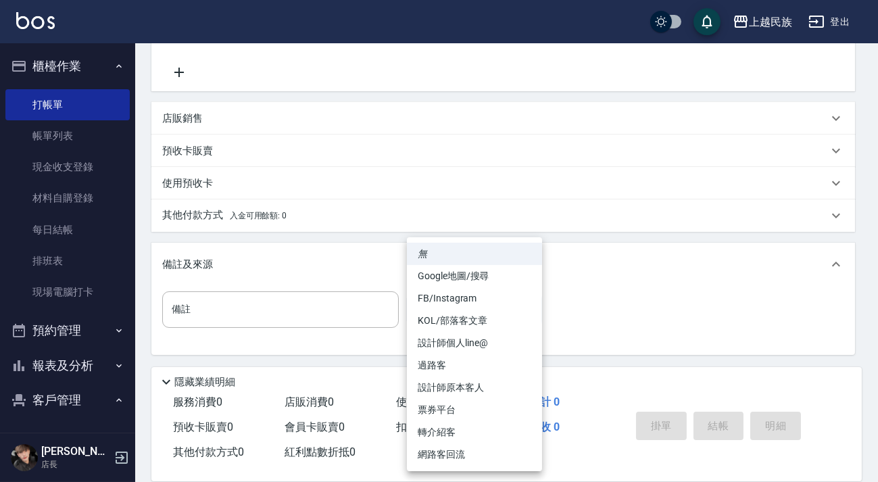
click at [524, 317] on body "上越民族 登出 櫃檯作業 打帳單 帳單列表 現金收支登錄 材料自購登錄 每日結帳 排班表 現場電腦打卡 預約管理 預約管理 單日預約紀錄 單週預約紀錄 報表及…" at bounding box center [439, 107] width 878 height 749
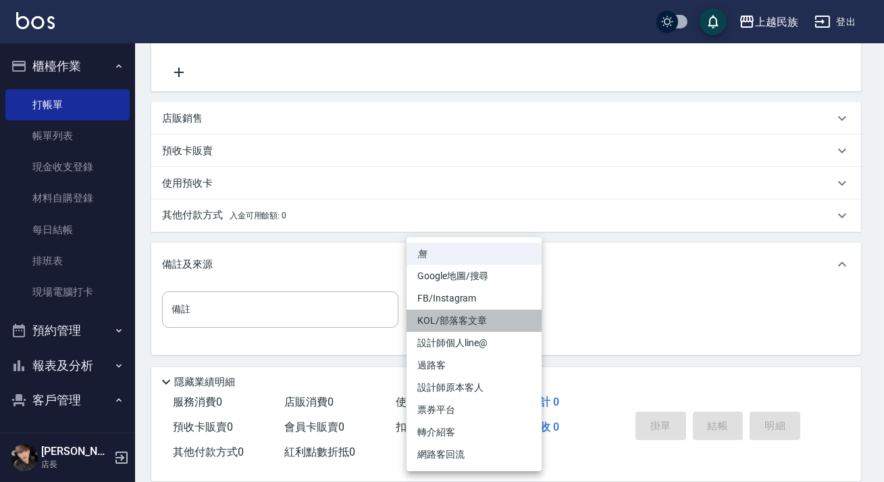
click at [528, 314] on li "KOL/部落客文章" at bounding box center [474, 320] width 135 height 22
type input "KOL/部落客文章"
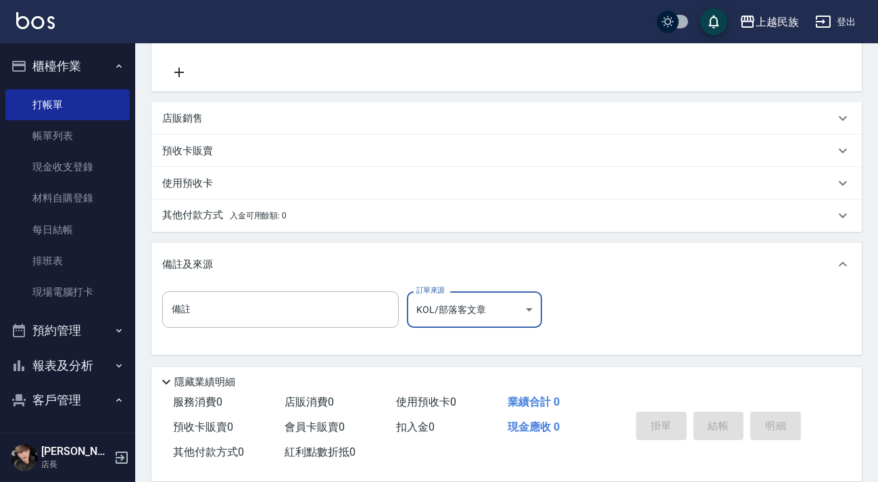
click at [530, 313] on body "上越民族 登出 櫃檯作業 打帳單 帳單列表 現金收支登錄 材料自購登錄 每日結帳 排班表 現場電腦打卡 預約管理 預約管理 單日預約紀錄 單週預約紀錄 報表及…" at bounding box center [439, 107] width 878 height 749
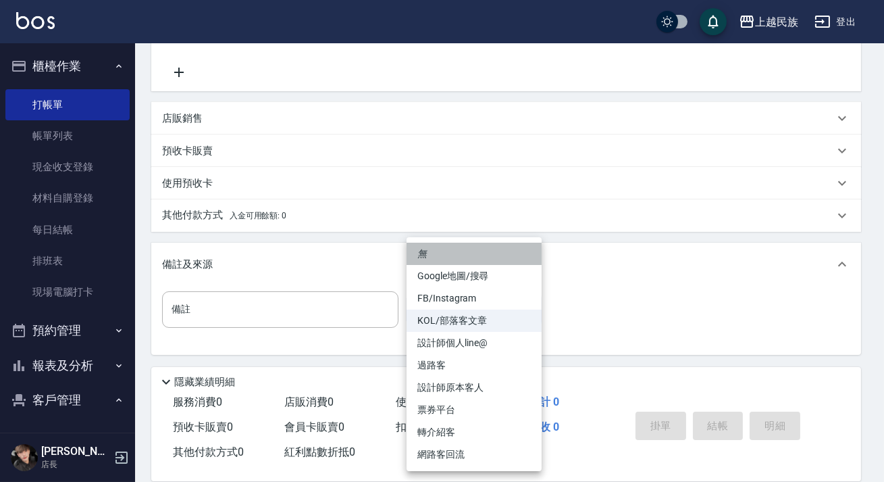
click at [462, 253] on li "無" at bounding box center [474, 254] width 135 height 22
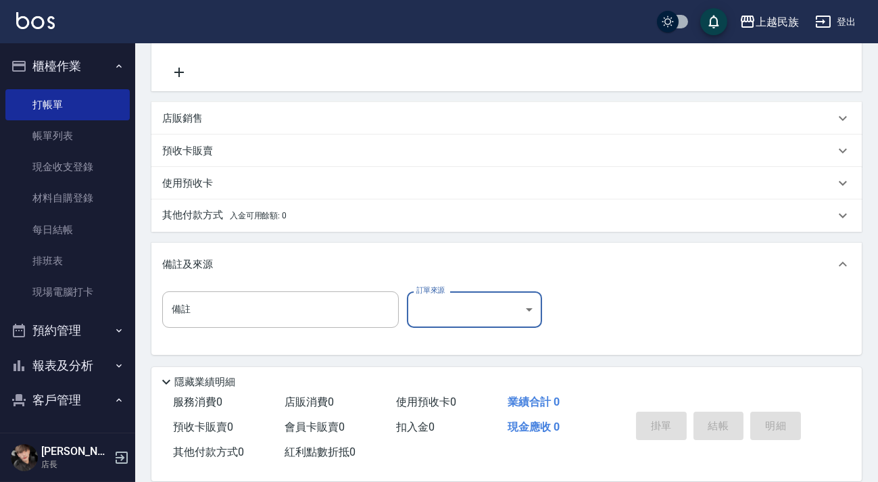
scroll to position [0, 0]
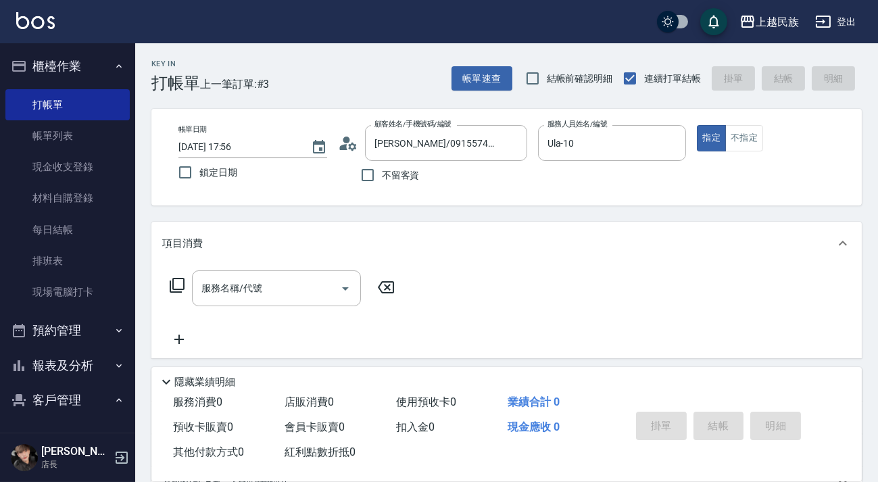
click at [44, 27] on img at bounding box center [35, 20] width 39 height 17
